Goal: Find contact information: Find contact information

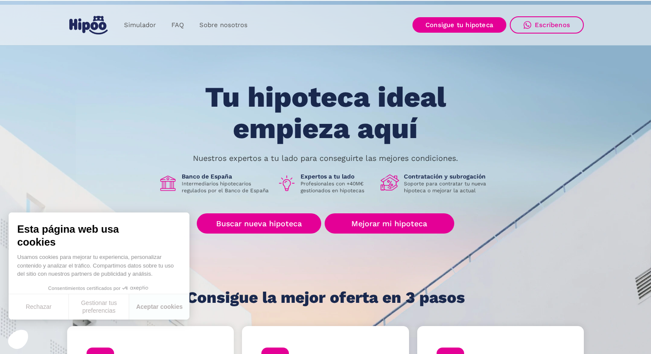
scroll to position [22, 0]
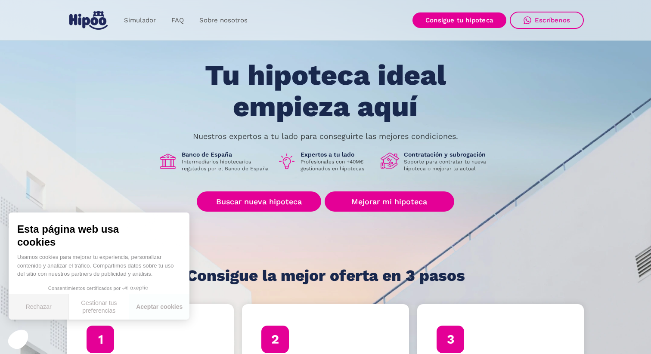
click at [62, 300] on button "Rechazar" at bounding box center [39, 307] width 60 height 25
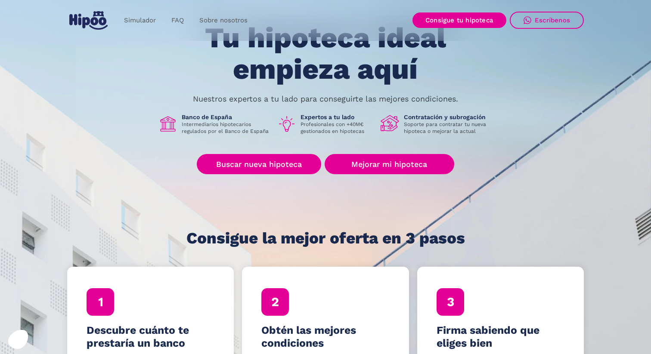
scroll to position [0, 0]
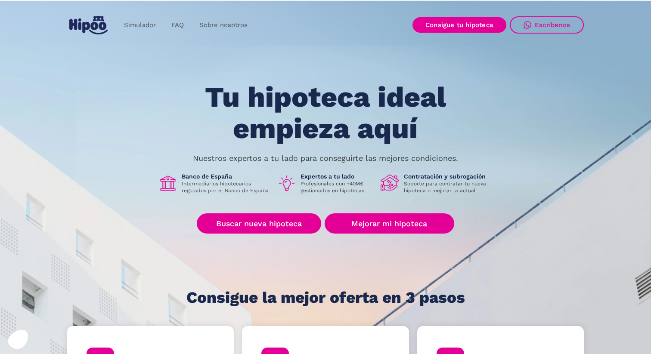
click at [99, 28] on img "home" at bounding box center [88, 25] width 38 height 19
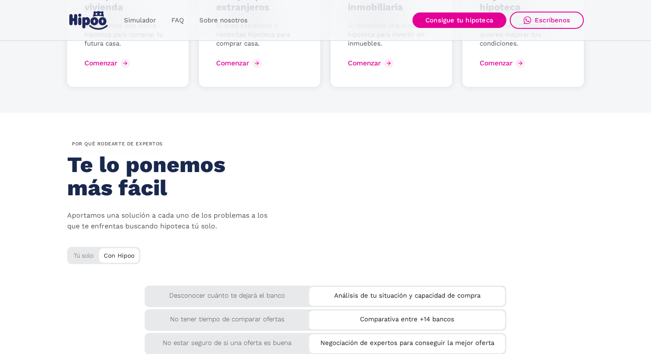
scroll to position [1220, 0]
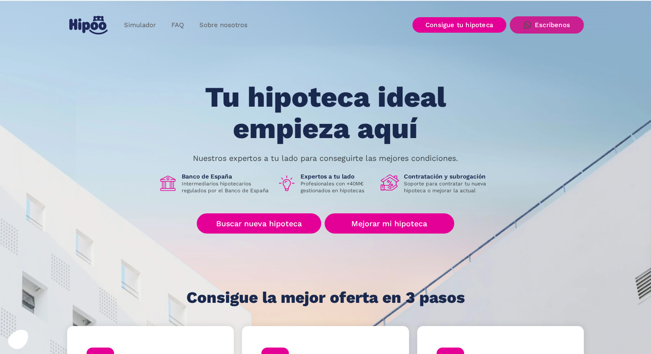
click at [553, 26] on div "Escríbenos" at bounding box center [552, 25] width 35 height 8
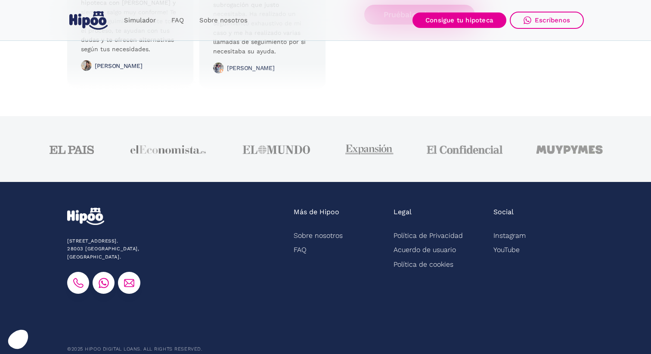
scroll to position [2170, 0]
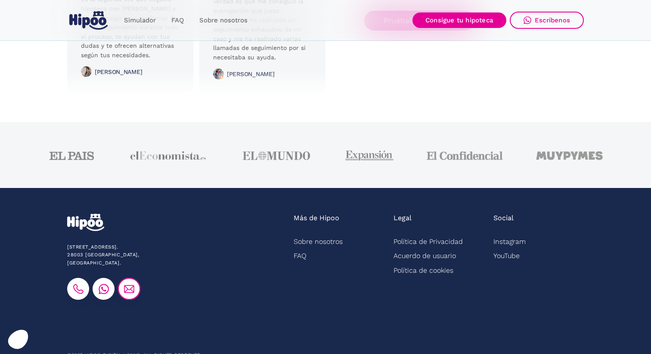
click at [129, 287] on link at bounding box center [129, 289] width 22 height 22
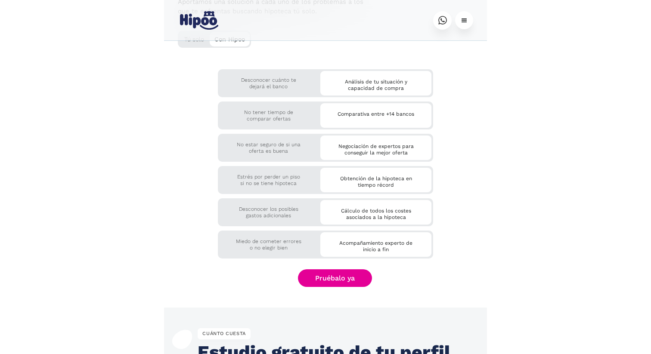
scroll to position [2188, 0]
